Goal: Book appointment/travel/reservation

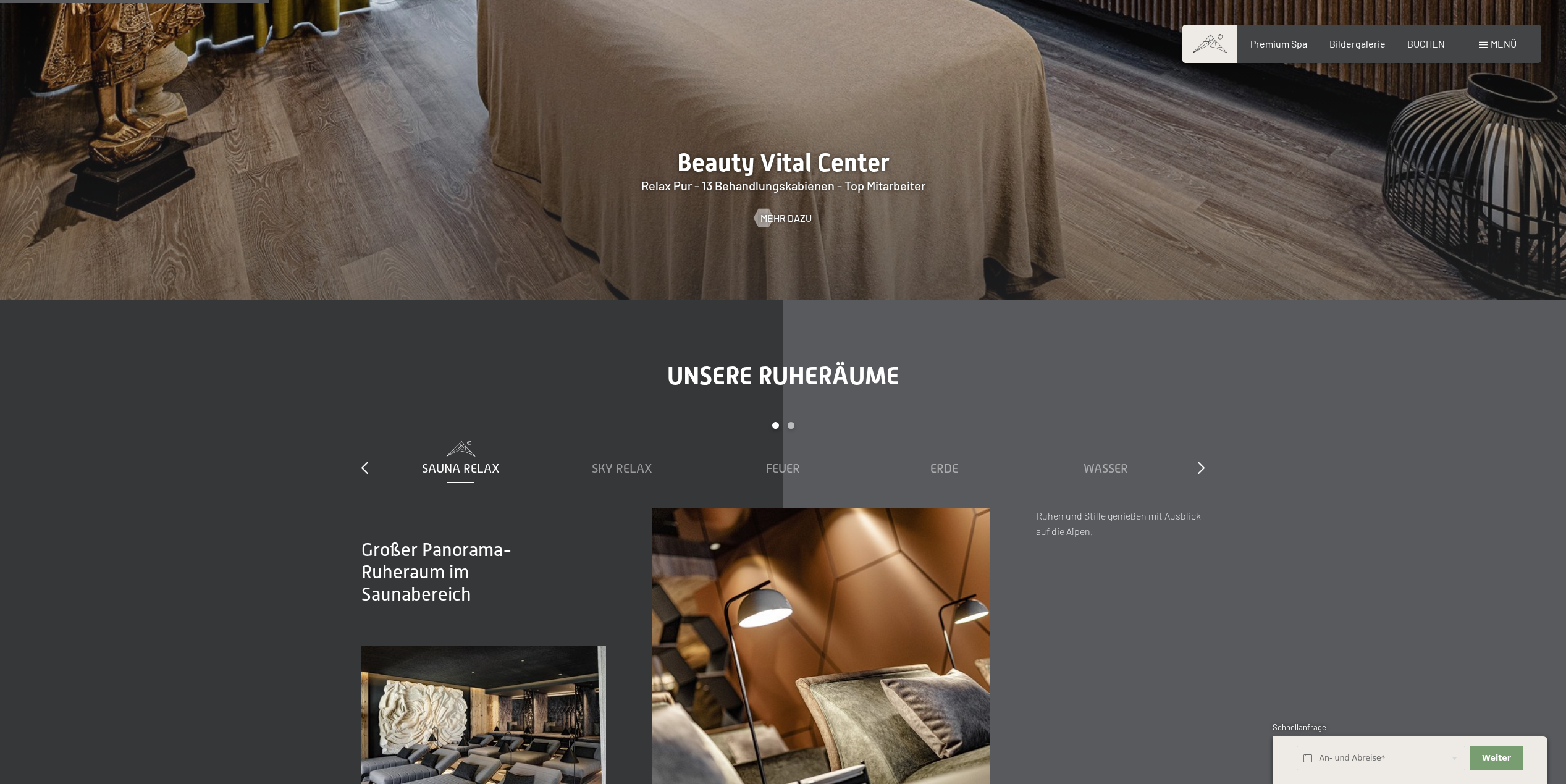
scroll to position [1729, 0]
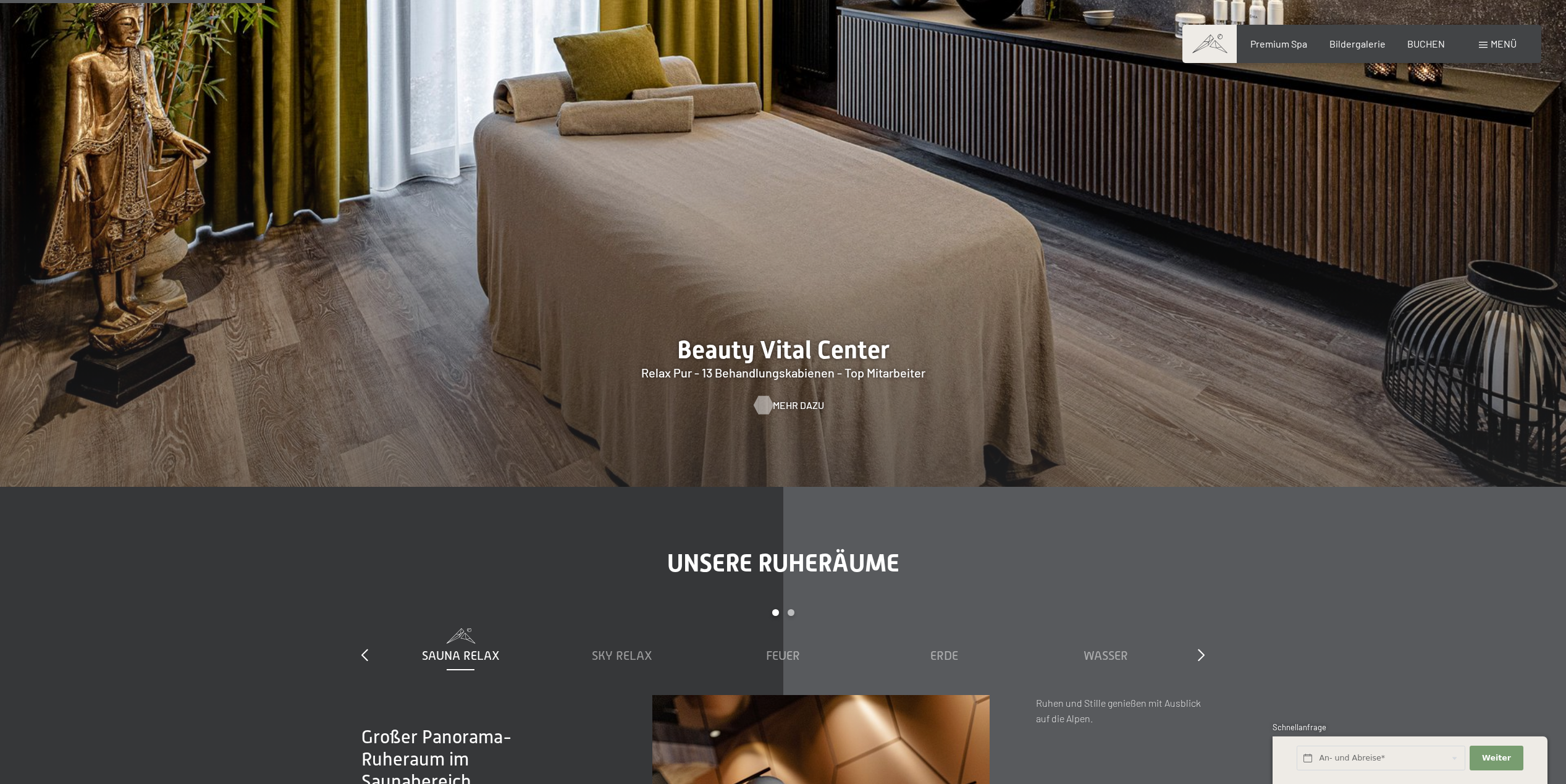
click at [777, 404] on span "Mehr dazu" at bounding box center [798, 405] width 51 height 13
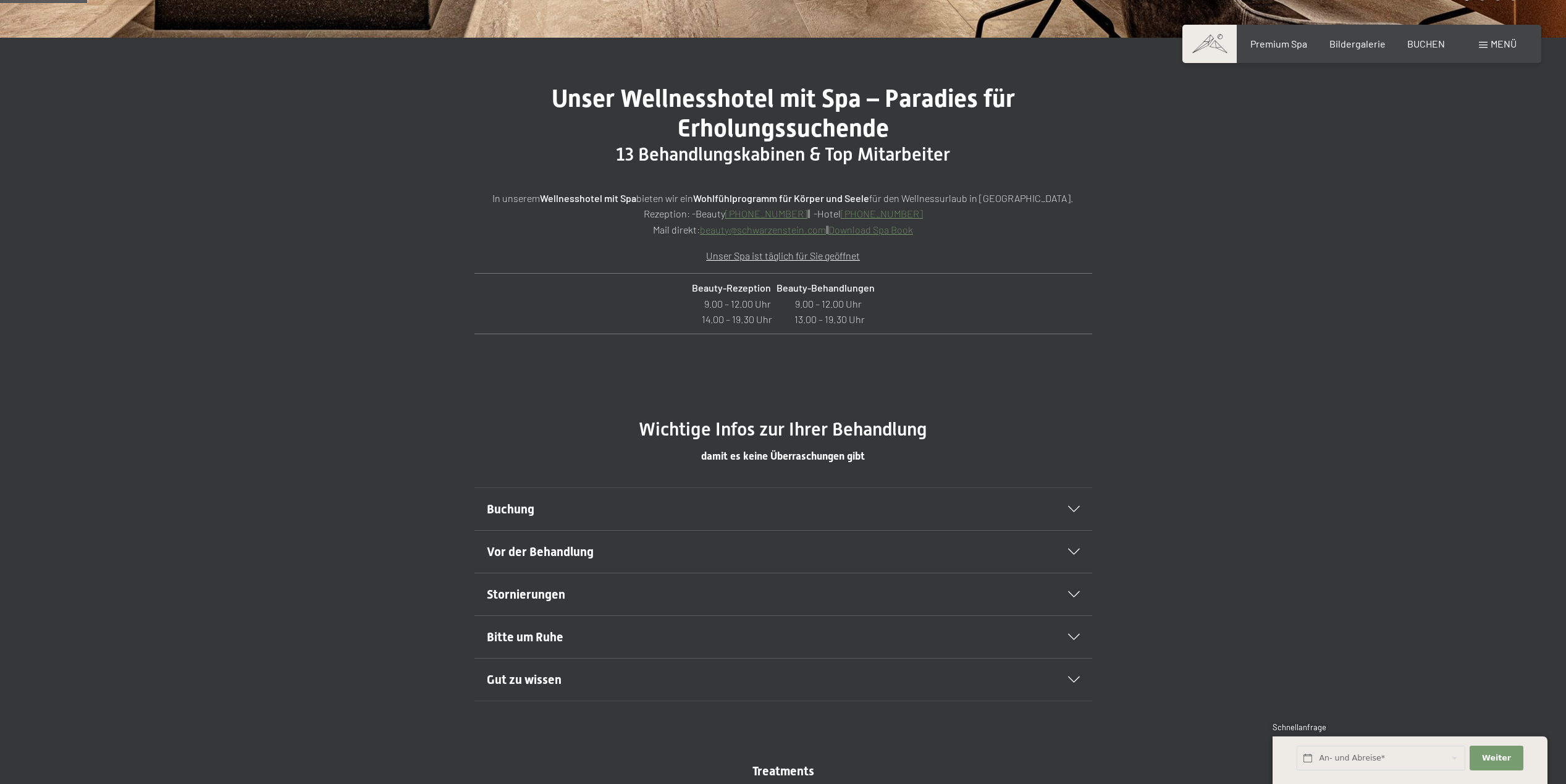
scroll to position [556, 0]
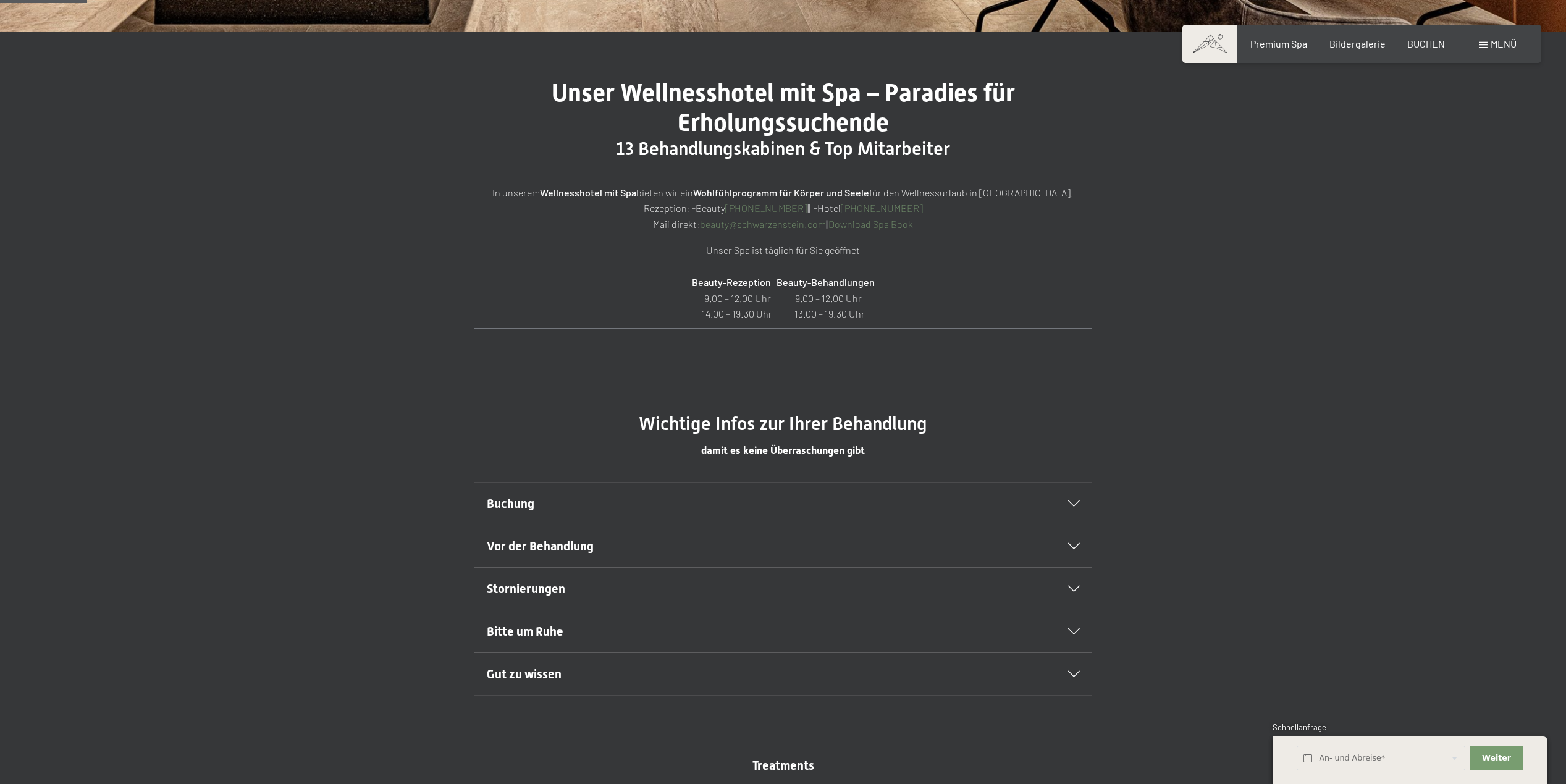
click at [1079, 507] on div "Buchung" at bounding box center [783, 504] width 593 height 42
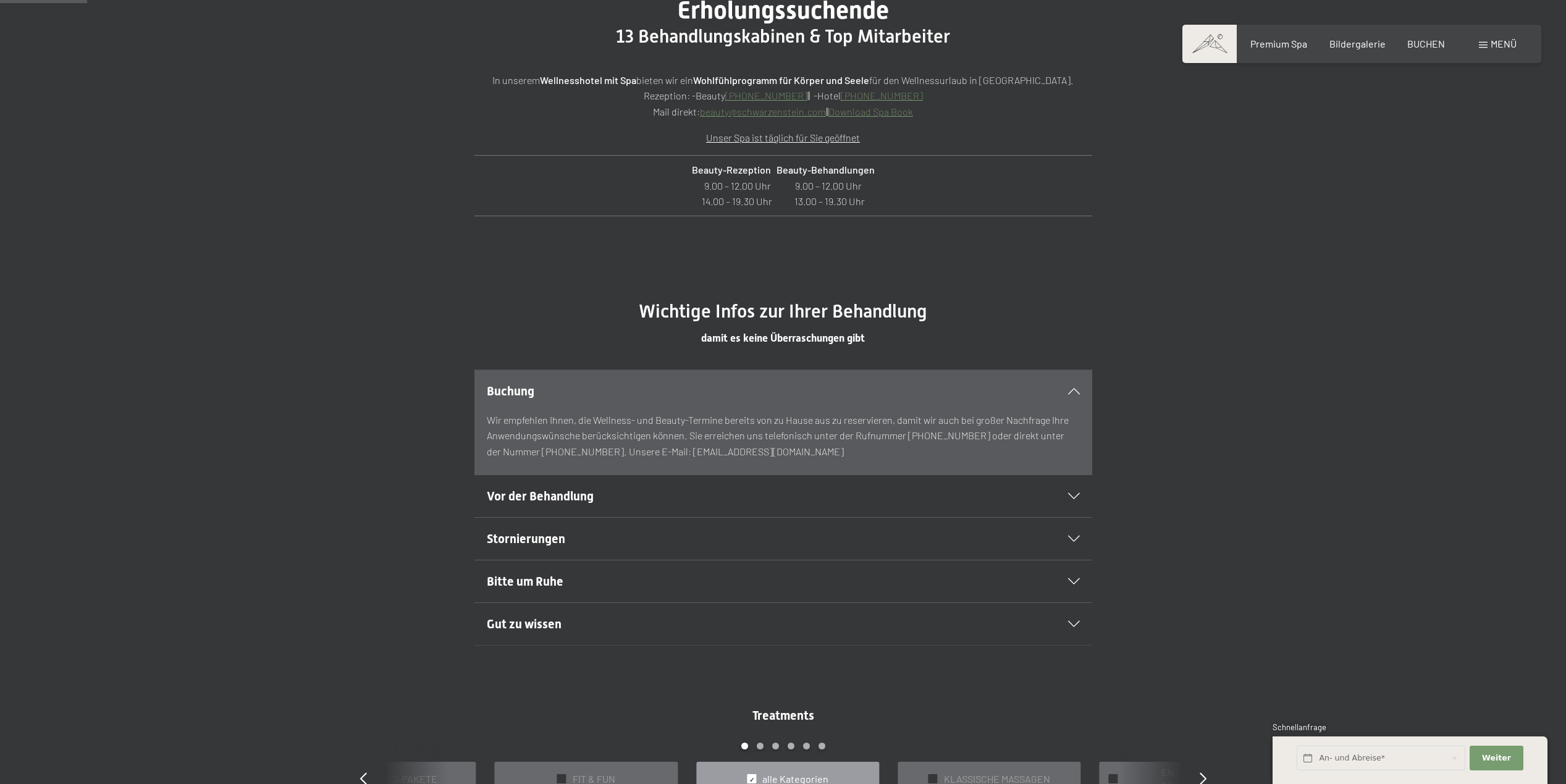
scroll to position [803, 0]
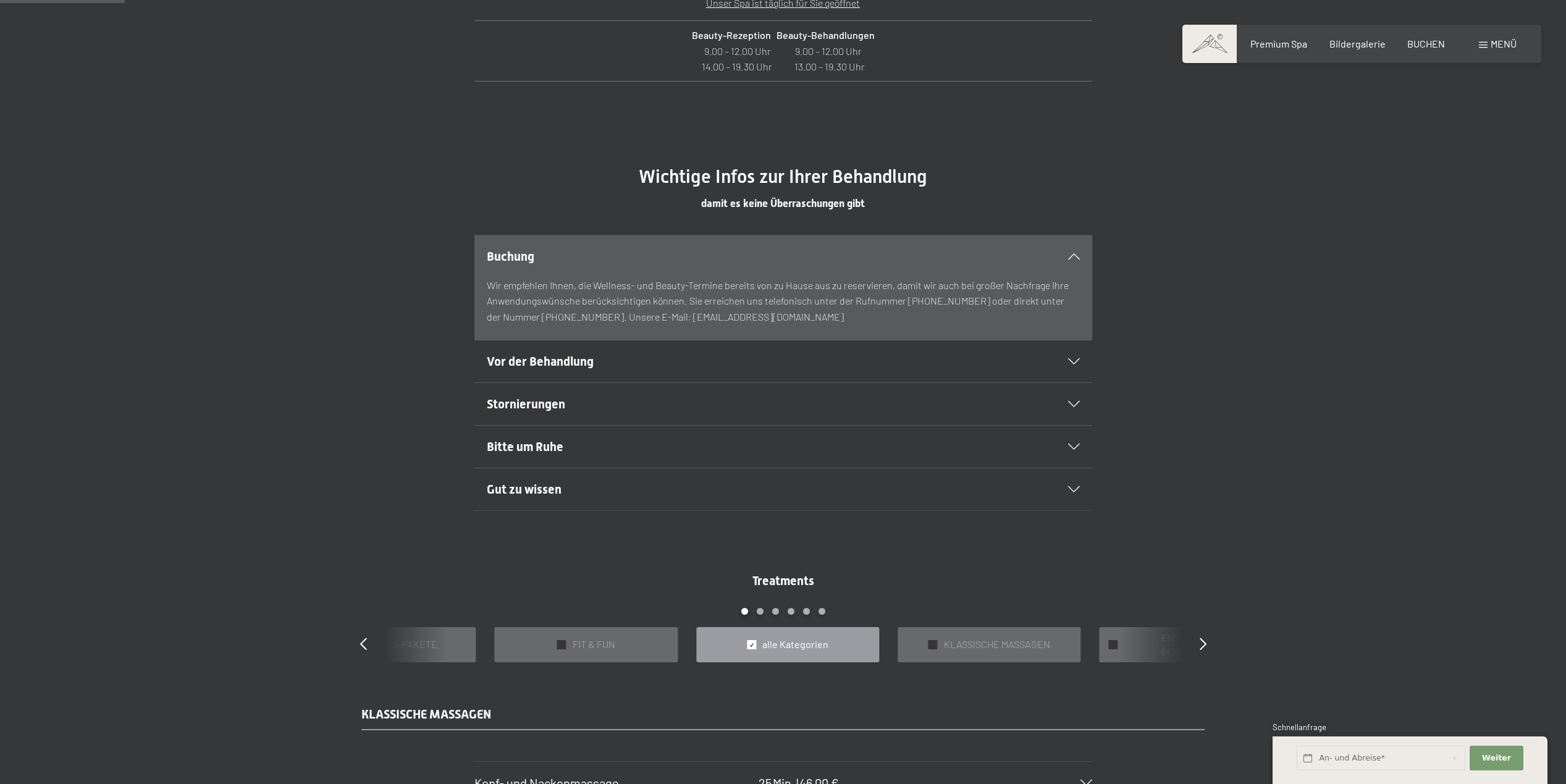
click at [1075, 360] on icon at bounding box center [1073, 361] width 11 height 6
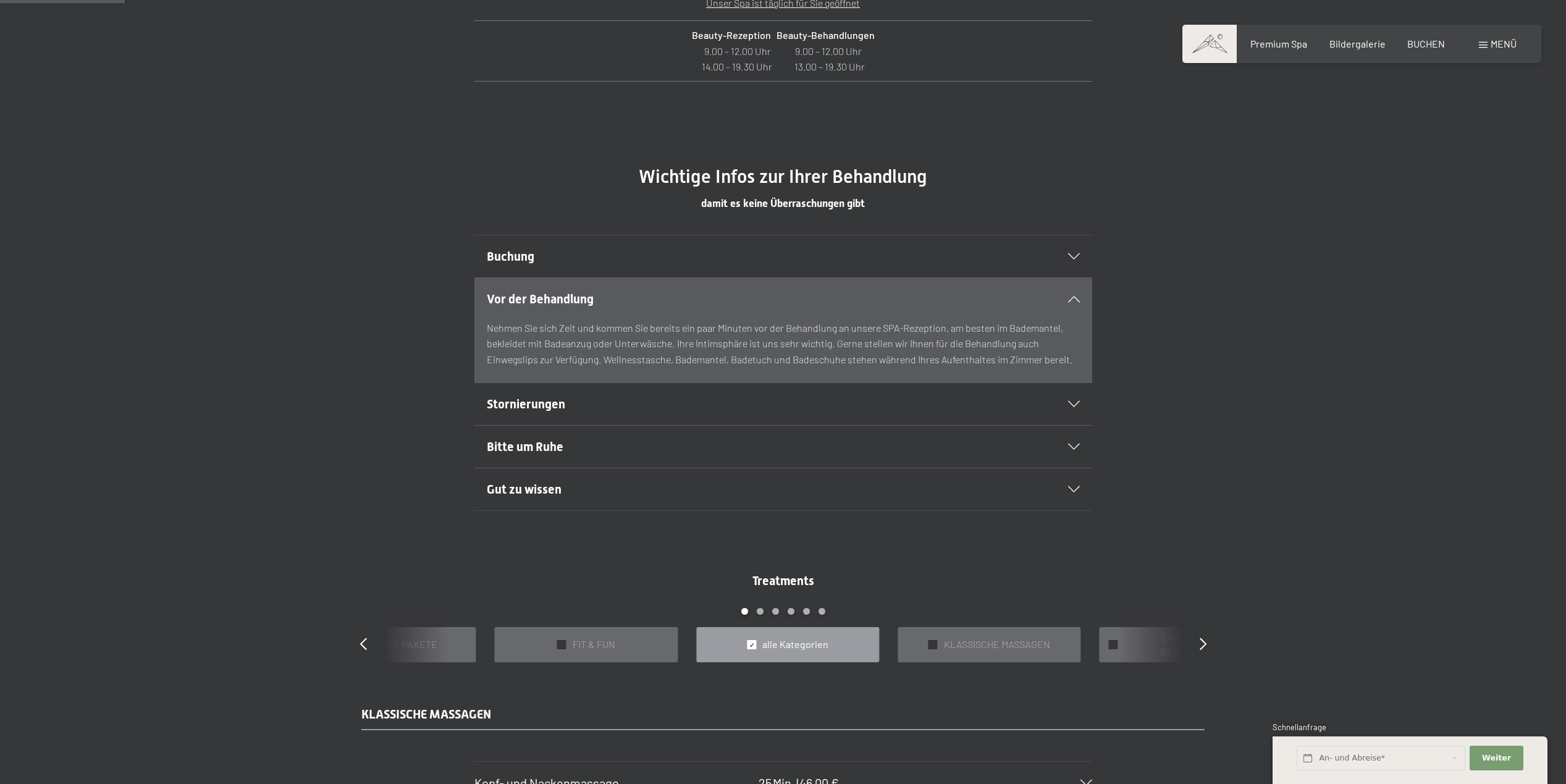
click at [1071, 440] on div "Bitte um Ruhe" at bounding box center [783, 446] width 593 height 42
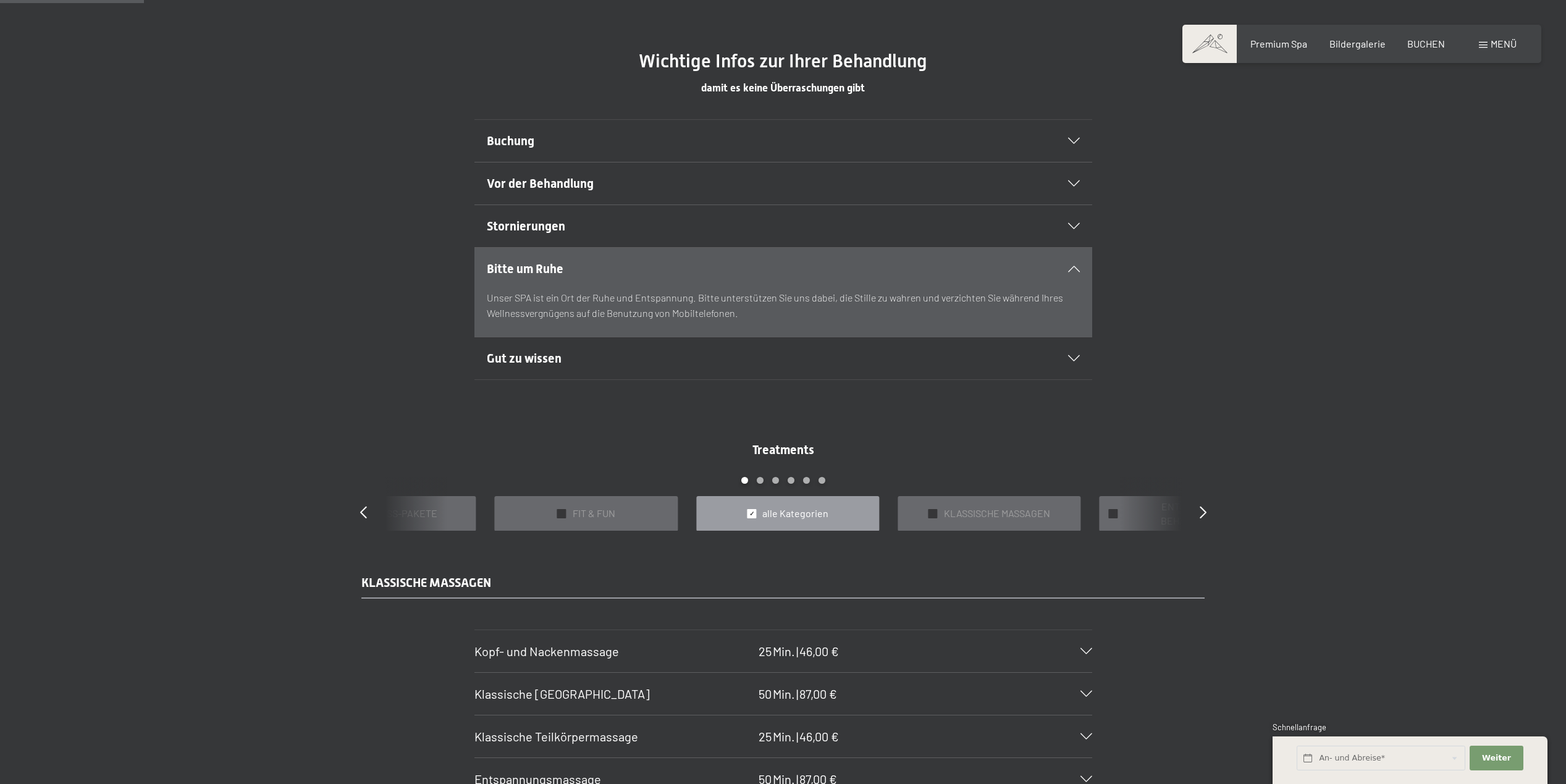
scroll to position [927, 0]
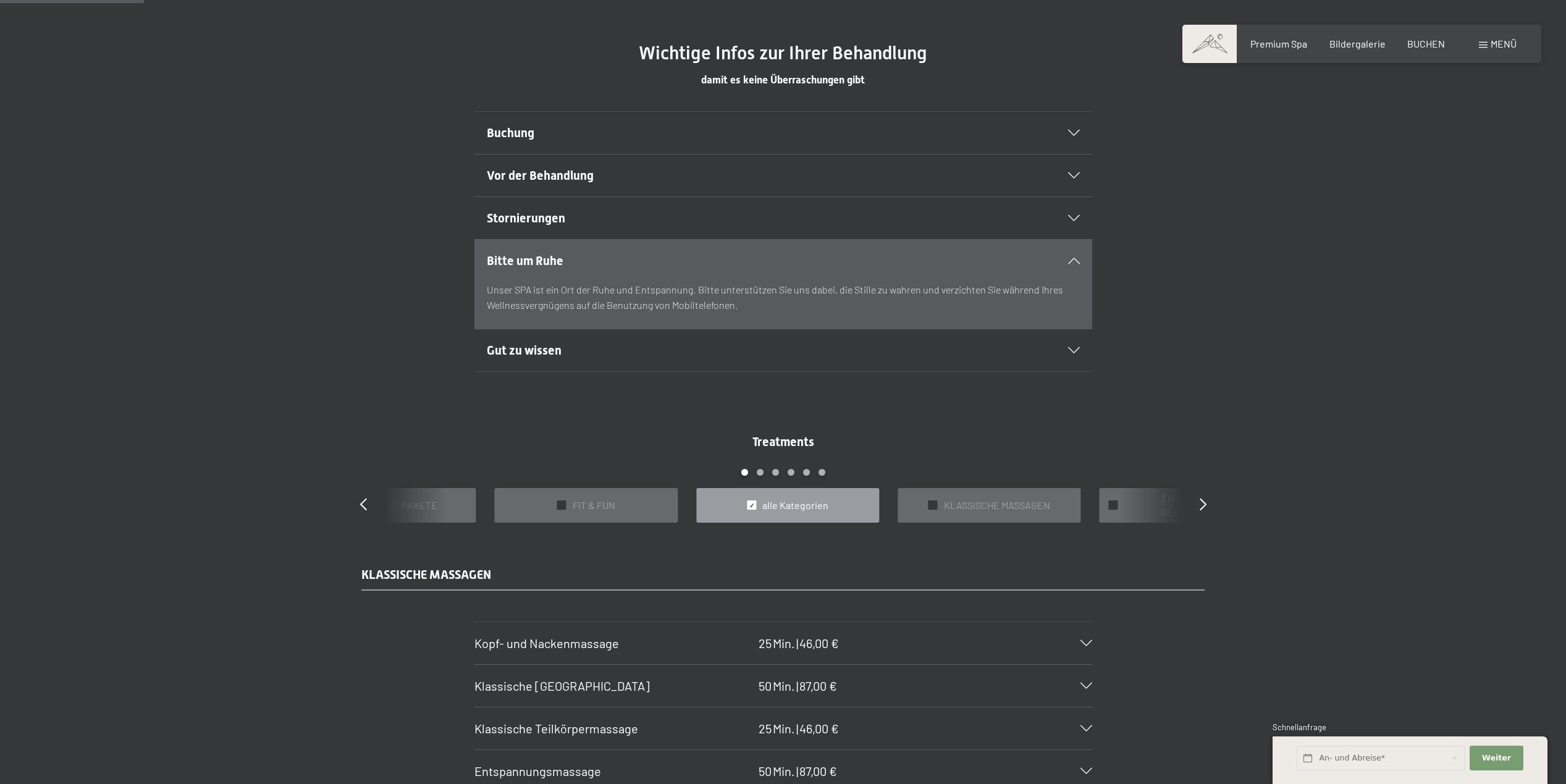
click at [1070, 349] on icon at bounding box center [1073, 350] width 11 height 6
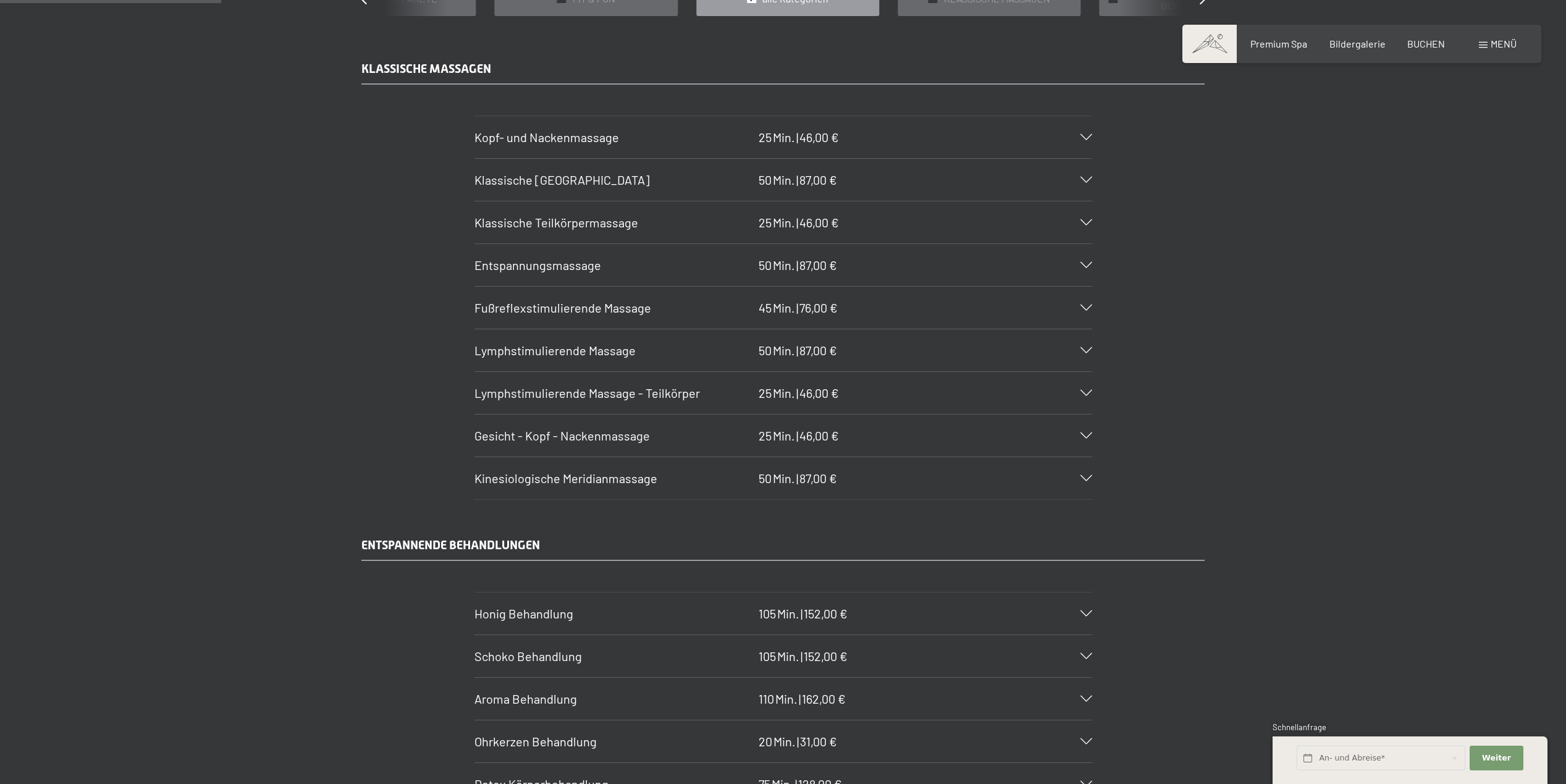
scroll to position [1421, 0]
click at [1088, 612] on icon at bounding box center [1086, 609] width 11 height 6
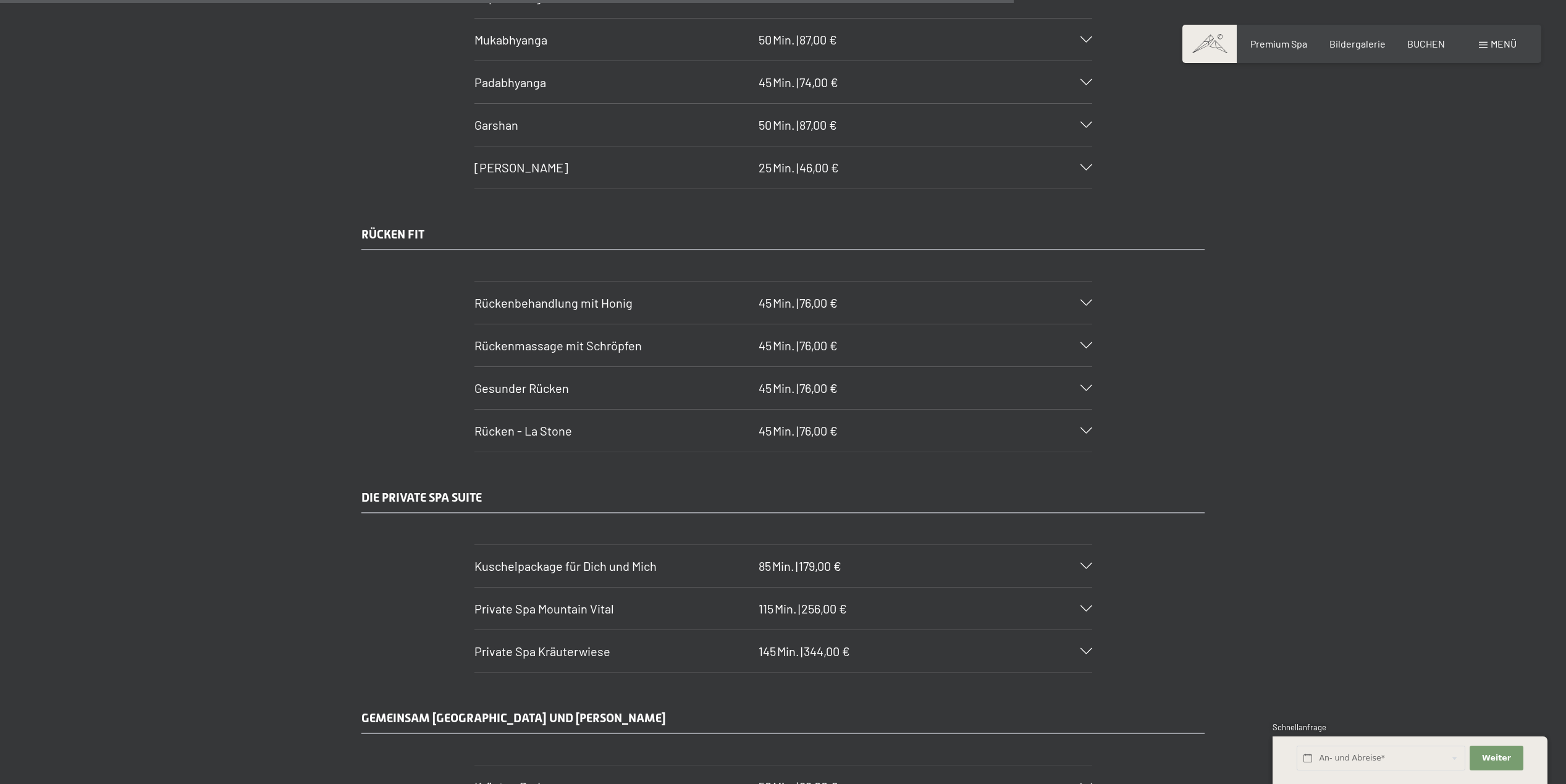
scroll to position [6980, 0]
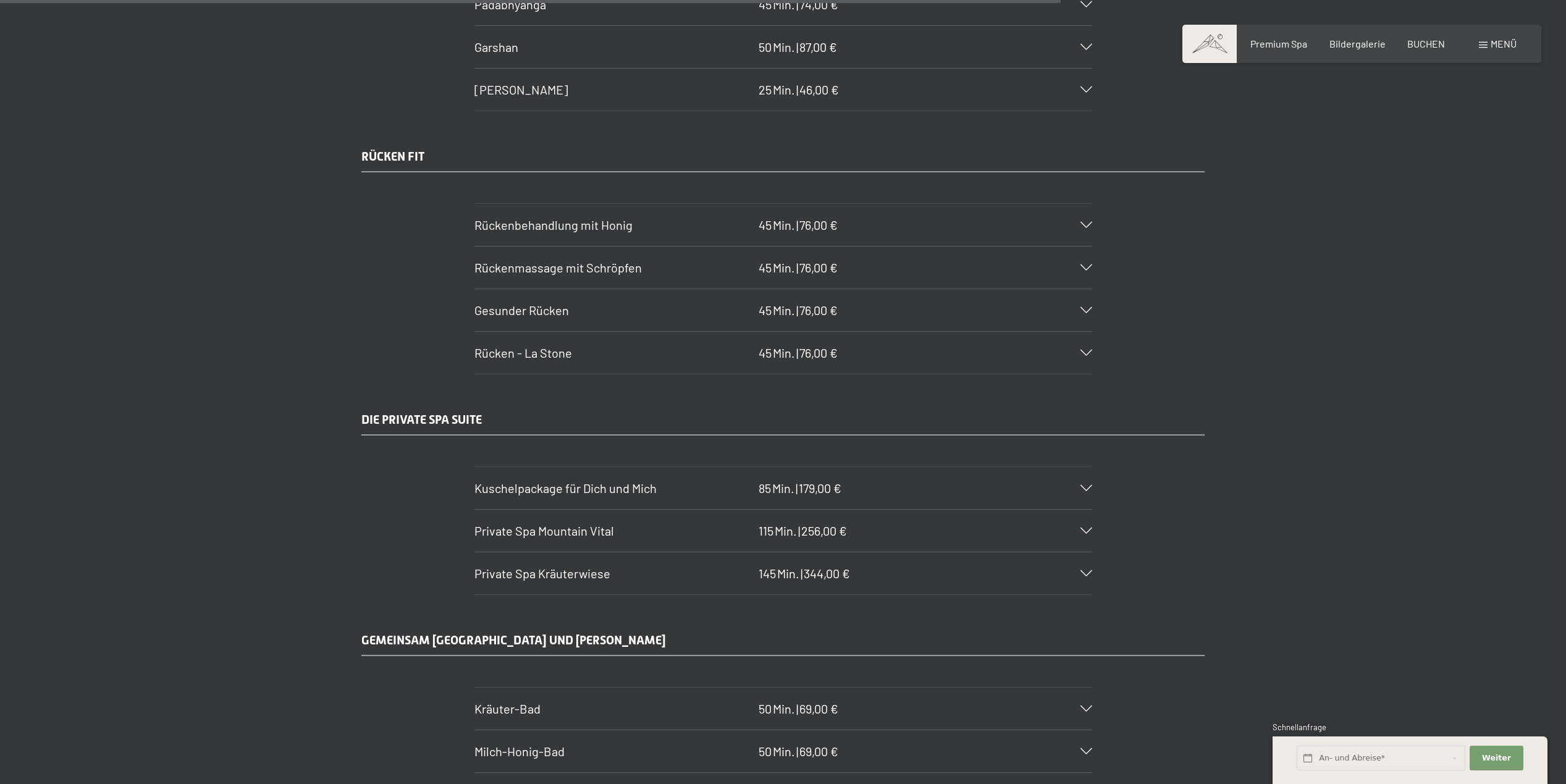
click at [630, 489] on span "Kuschelpackage für Dich und Mich" at bounding box center [565, 488] width 182 height 15
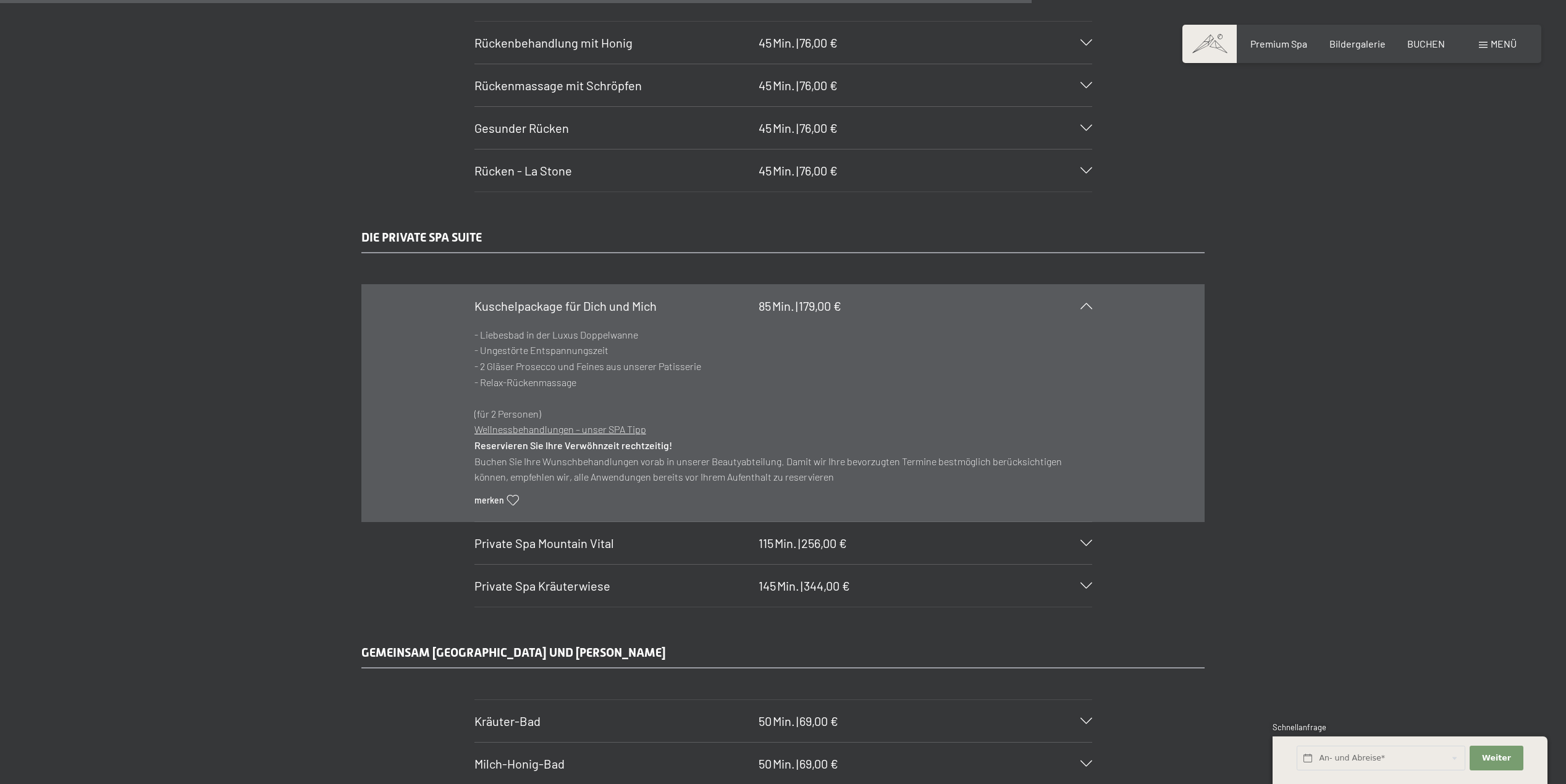
scroll to position [6975, 0]
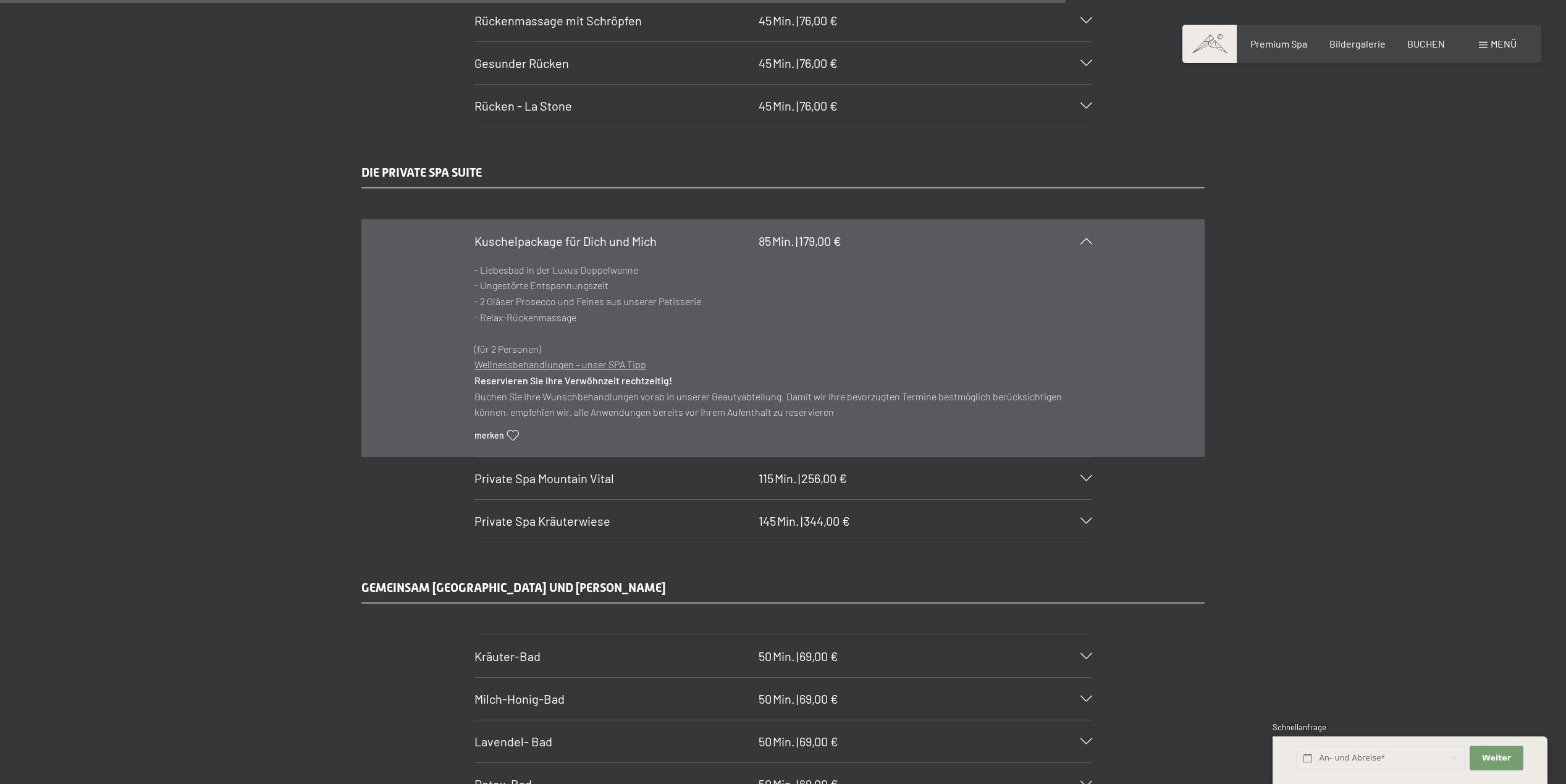
click at [561, 476] on span "Private Spa Mountain Vital" at bounding box center [545, 478] width 140 height 15
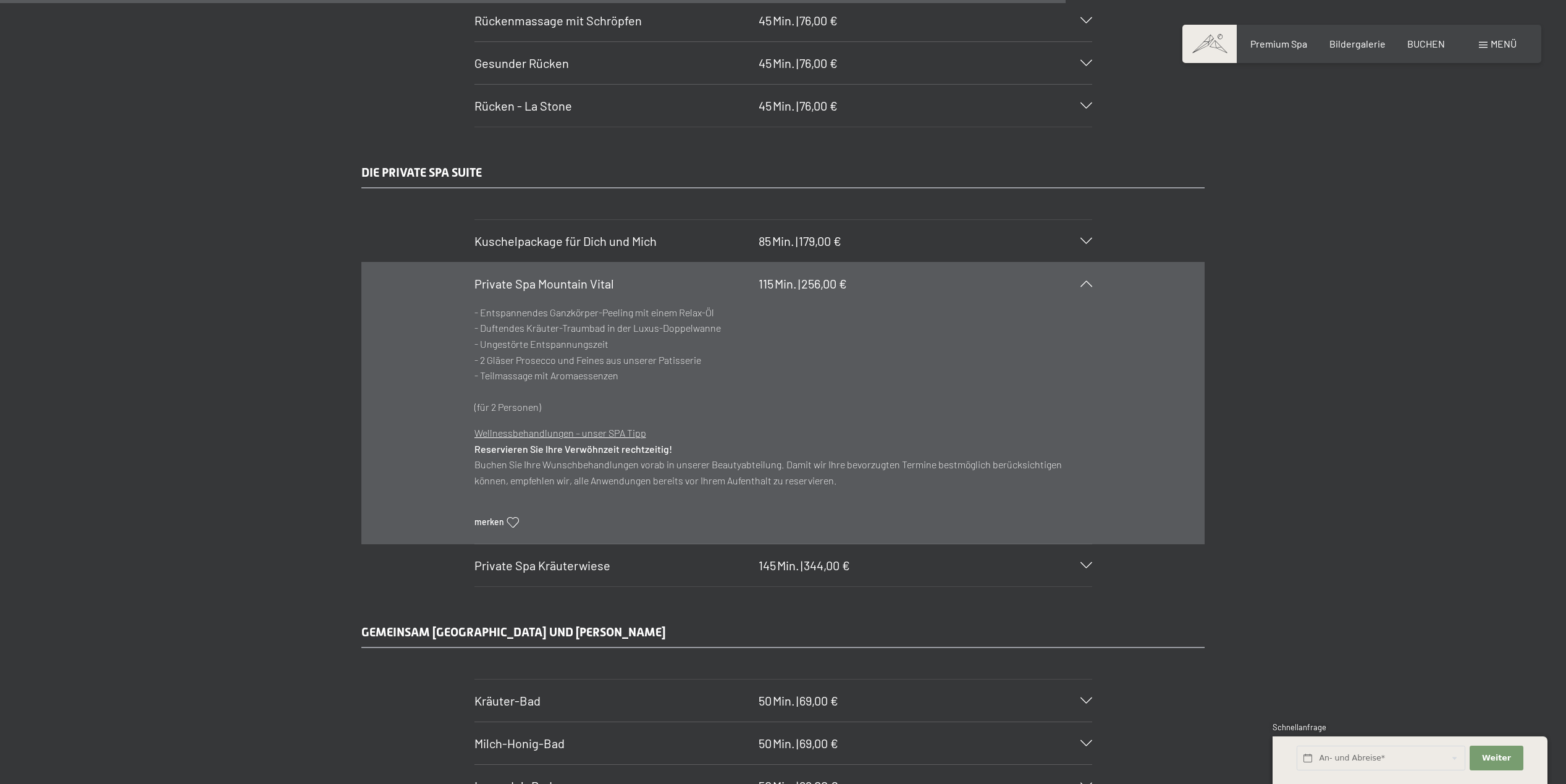
click at [540, 566] on span "Private Spa Kräuterwiese" at bounding box center [543, 565] width 136 height 15
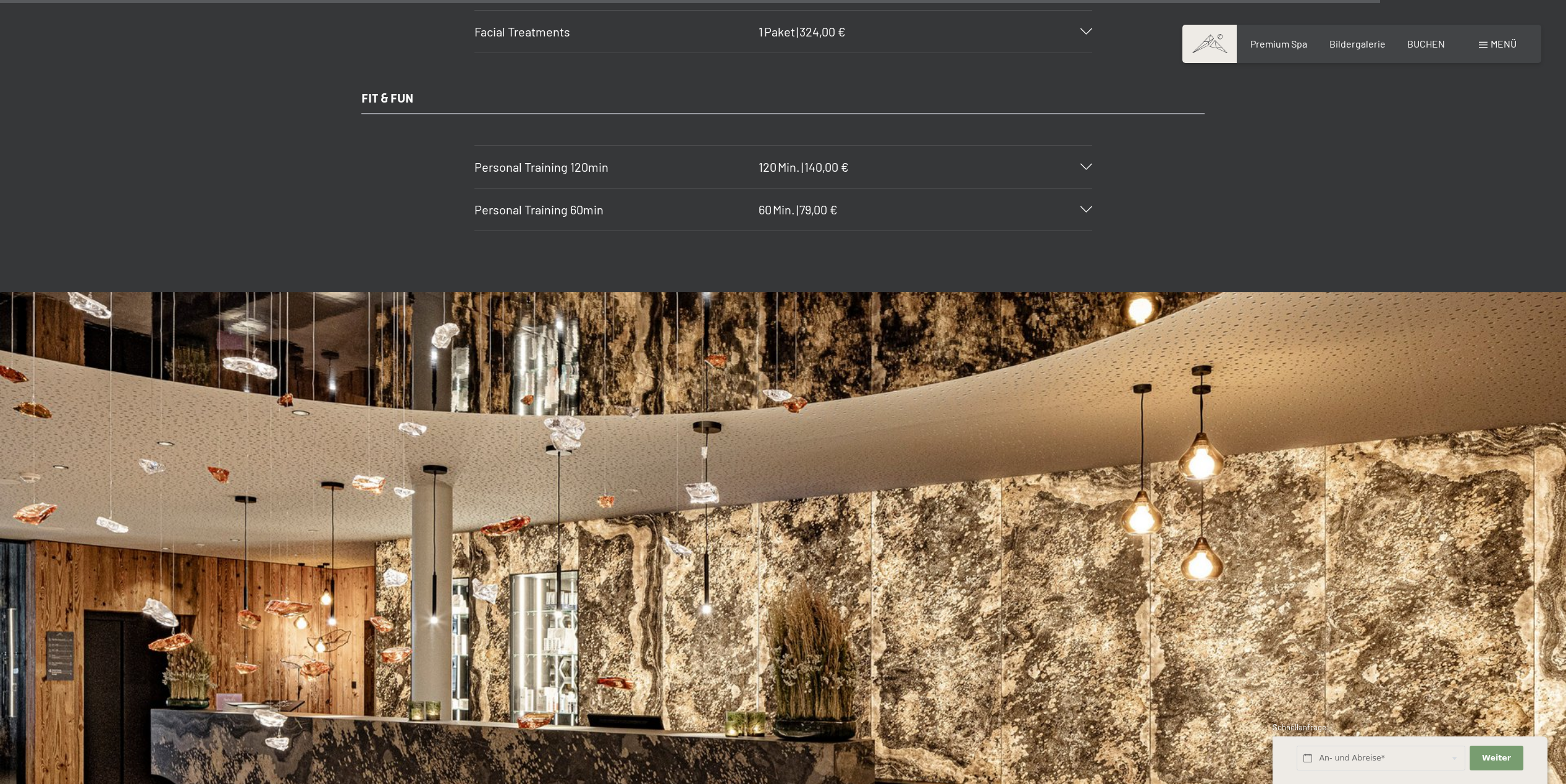
scroll to position [8766, 0]
